Goal: Find specific page/section: Find specific page/section

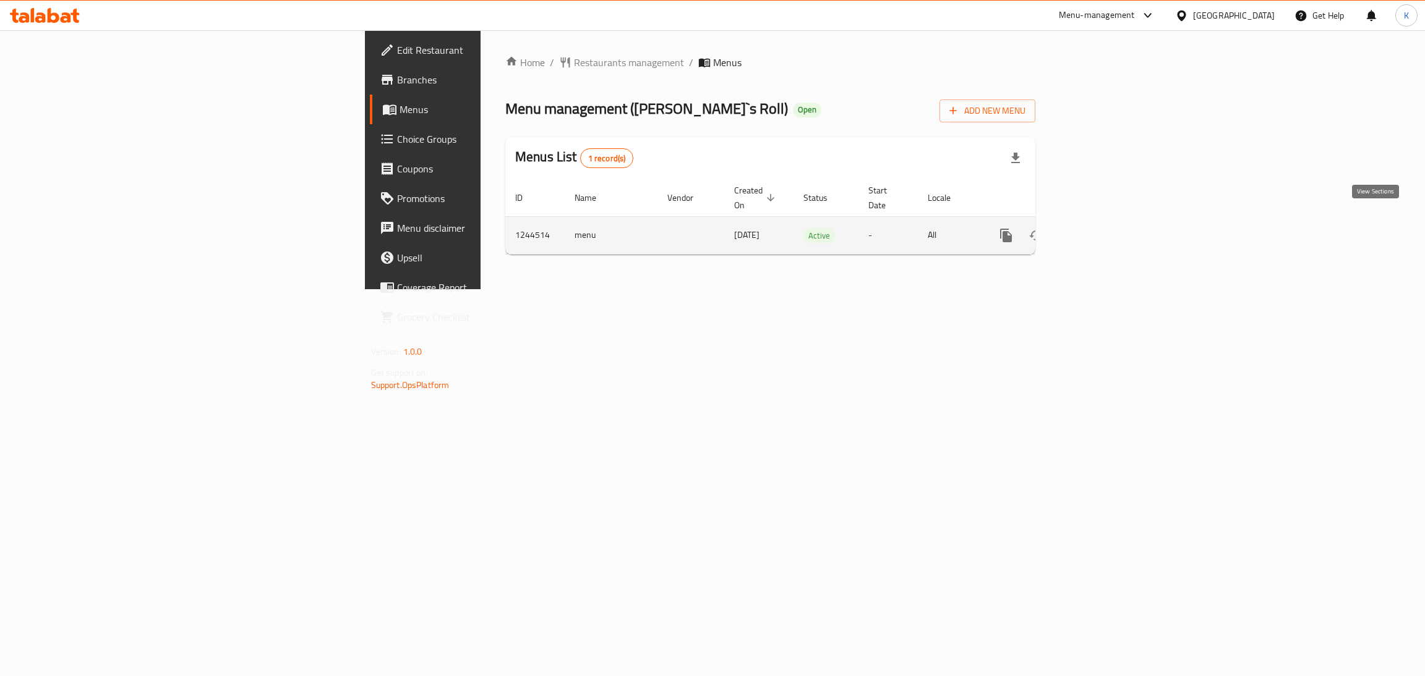
click at [1110, 221] on link "enhanced table" at bounding box center [1095, 236] width 30 height 30
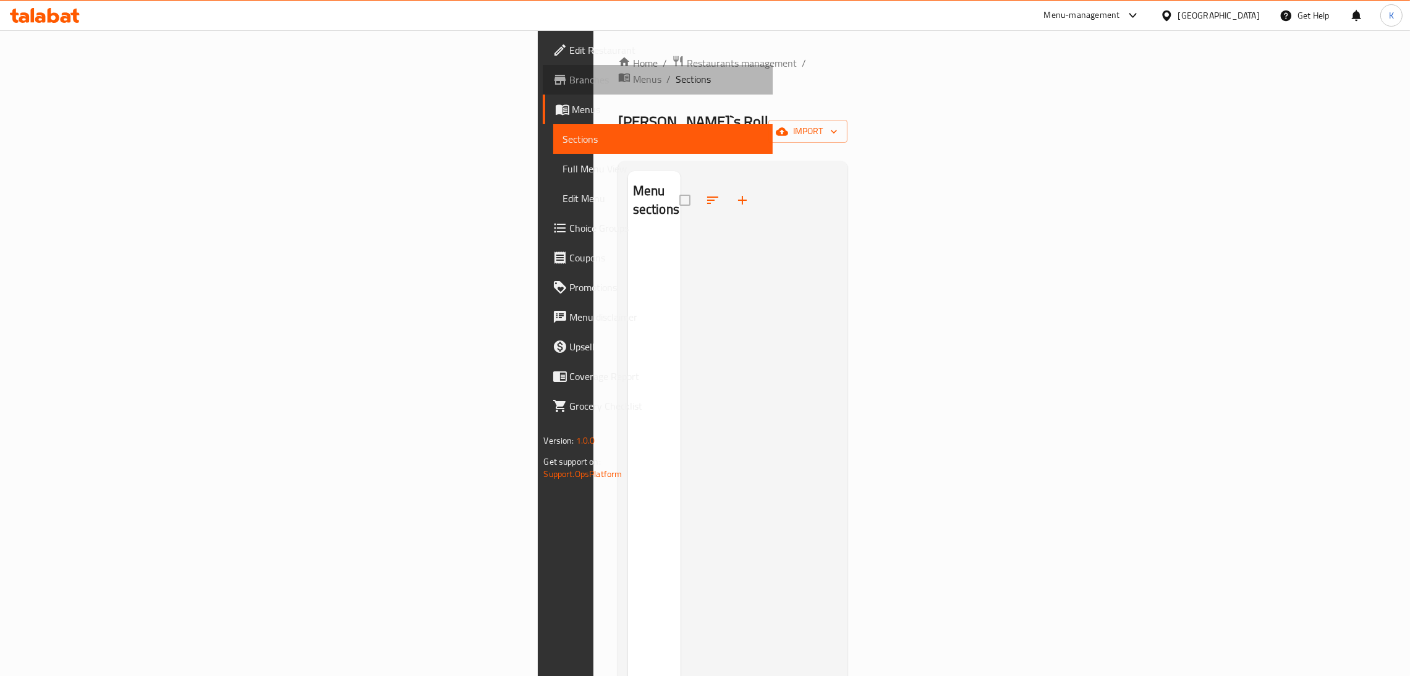
click at [570, 82] on span "Branches" at bounding box center [667, 79] width 194 height 15
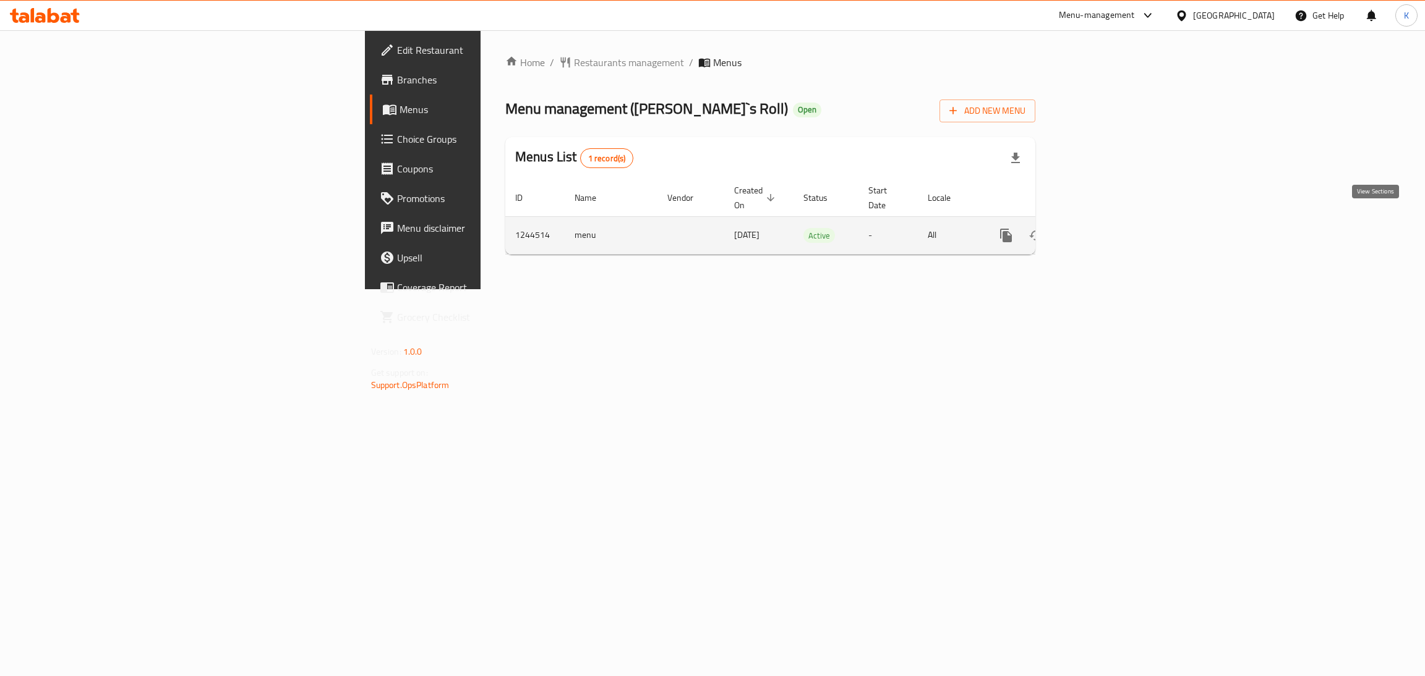
click at [1110, 221] on link "enhanced table" at bounding box center [1095, 236] width 30 height 30
